Goal: Navigation & Orientation: Find specific page/section

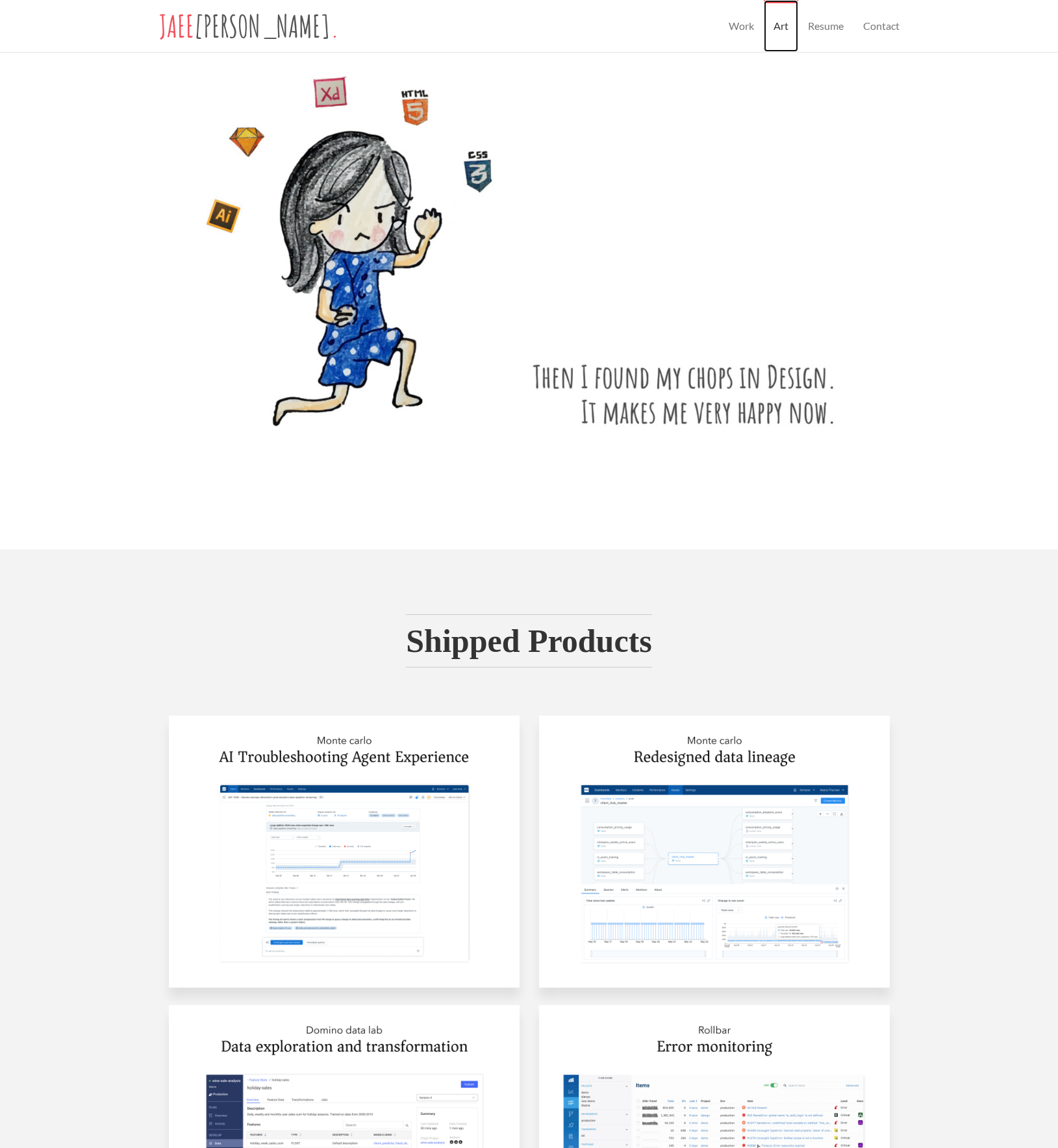
click at [775, 28] on link "Art" at bounding box center [781, 26] width 34 height 52
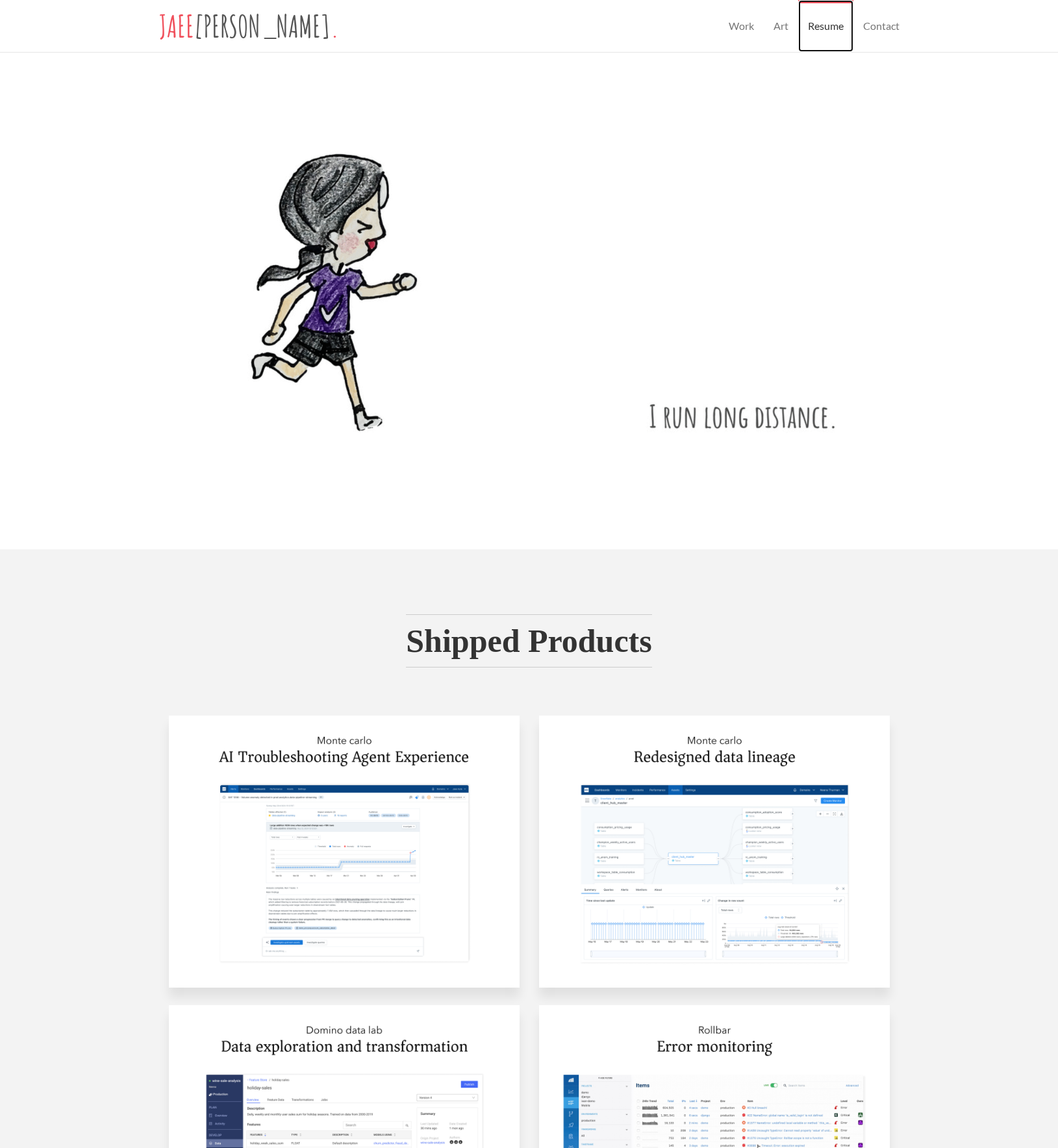
click at [822, 21] on link "Resume" at bounding box center [825, 26] width 55 height 52
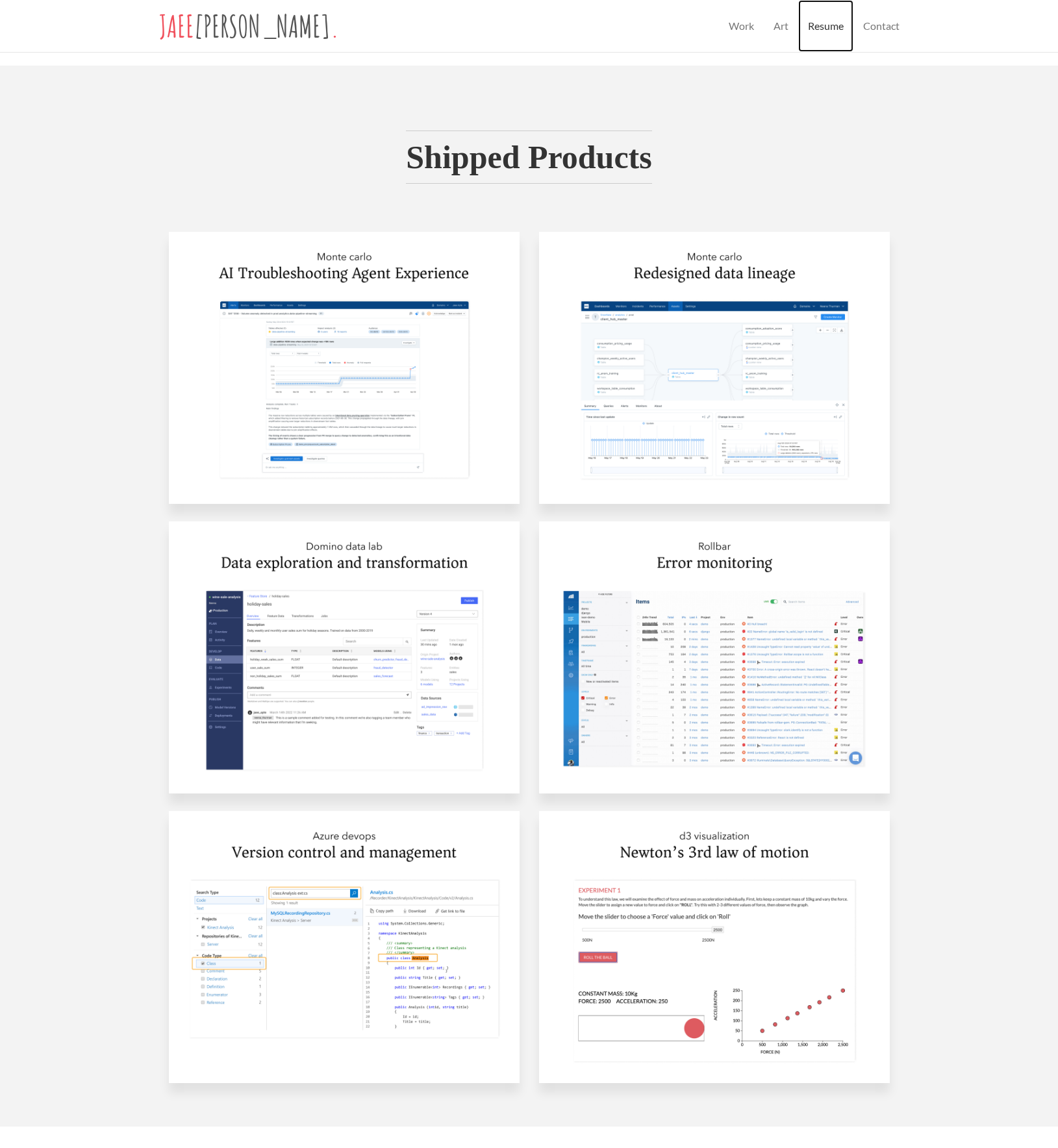
scroll to position [489, 0]
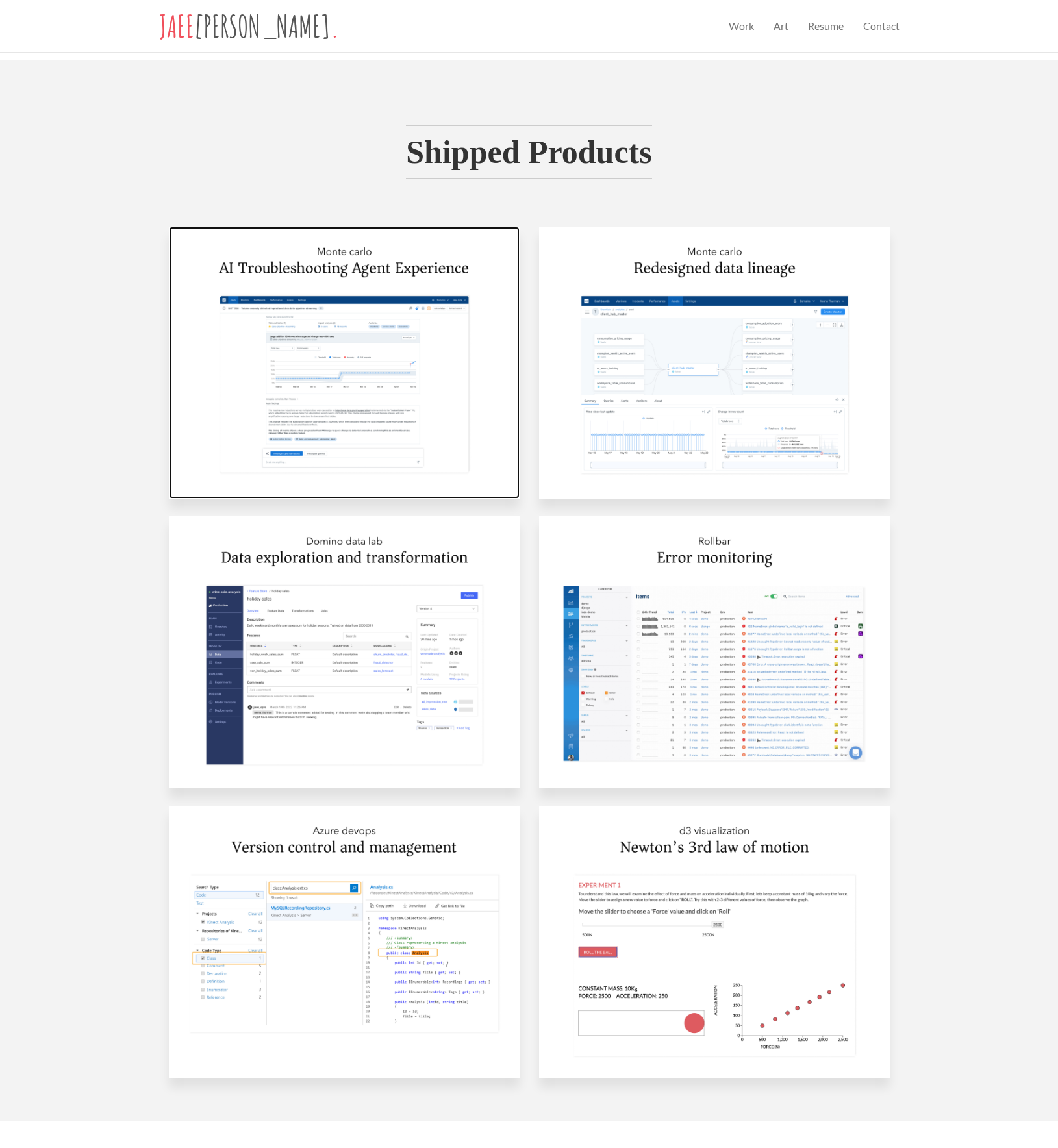
click at [406, 422] on img at bounding box center [344, 362] width 350 height 272
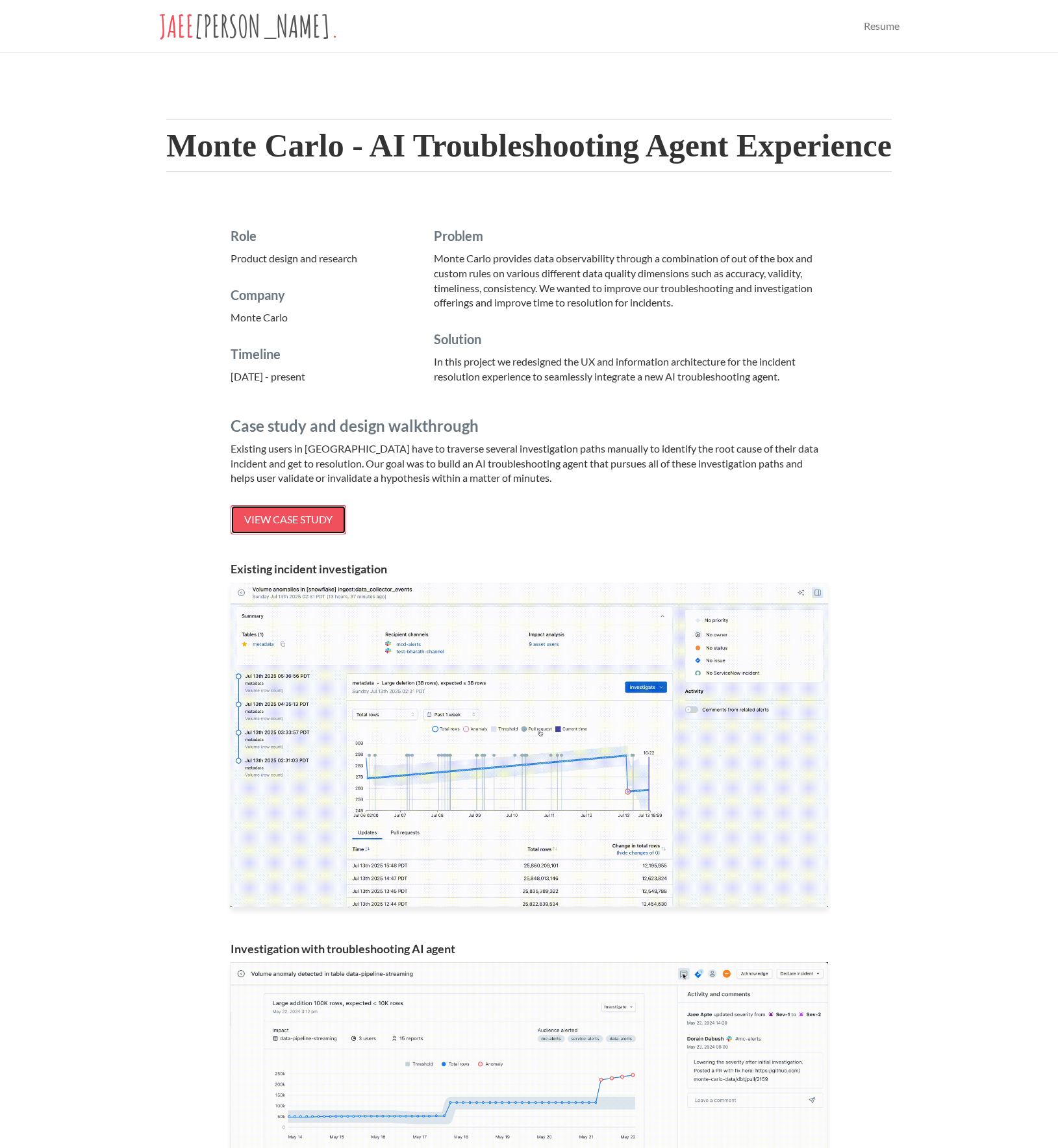
click at [318, 517] on span "View case study" at bounding box center [288, 519] width 88 height 12
